Goal: Information Seeking & Learning: Learn about a topic

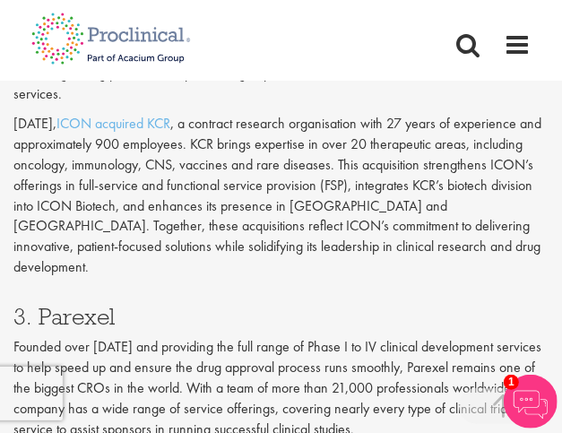
scroll to position [2484, 0]
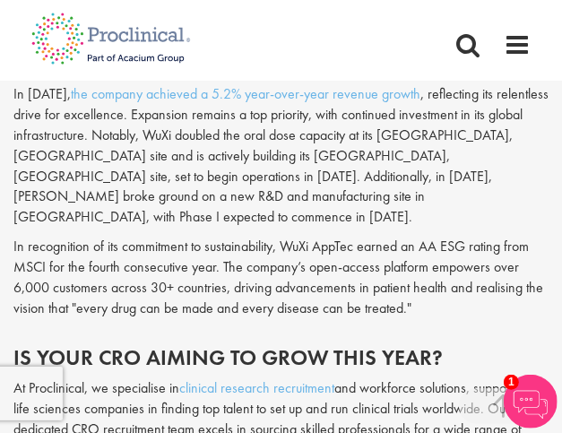
scroll to position [5641, 0]
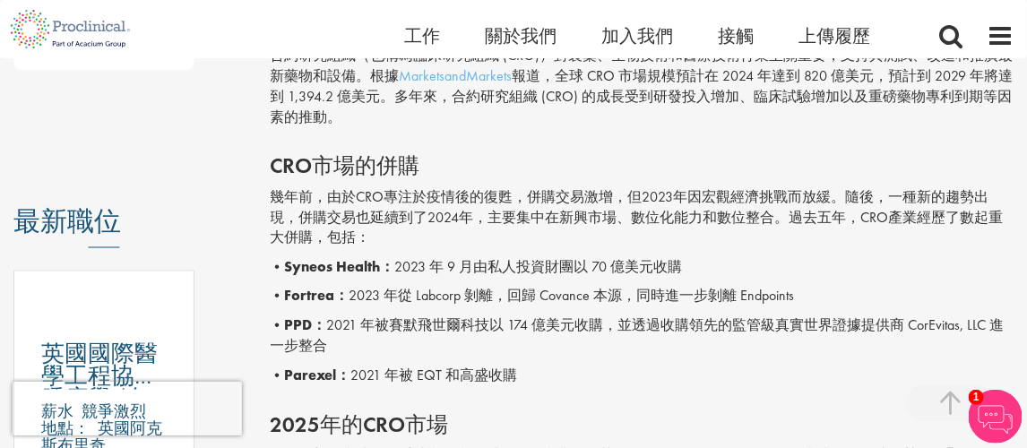
scroll to position [783, 0]
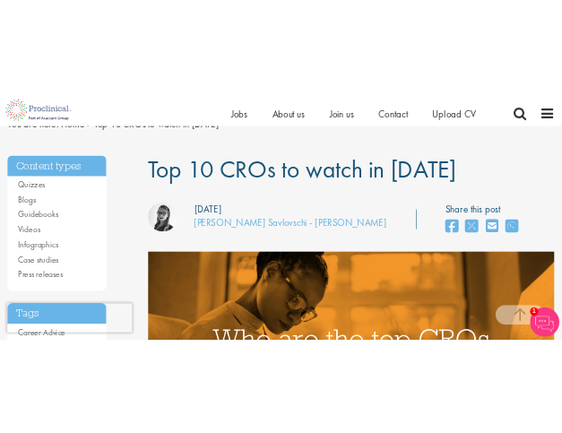
scroll to position [90, 0]
